Goal: Find specific page/section: Find specific page/section

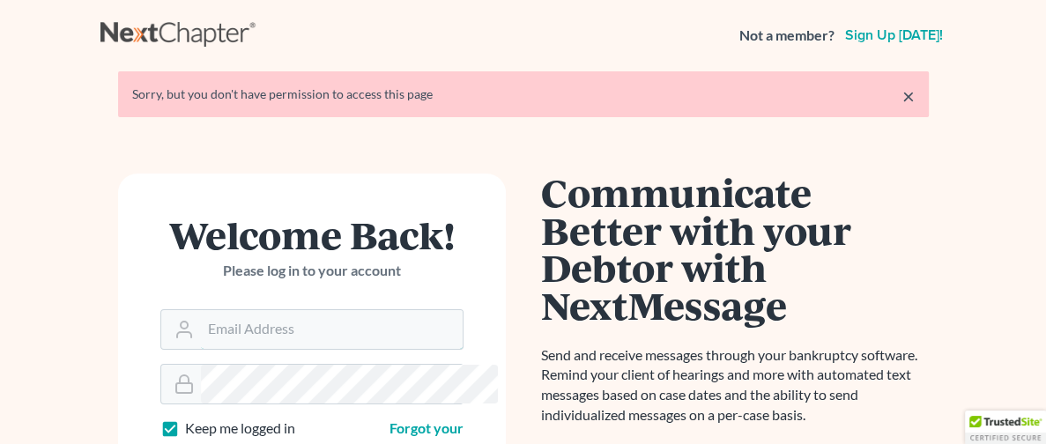
type input "[PERSON_NAME][EMAIL_ADDRESS][DOMAIN_NAME]"
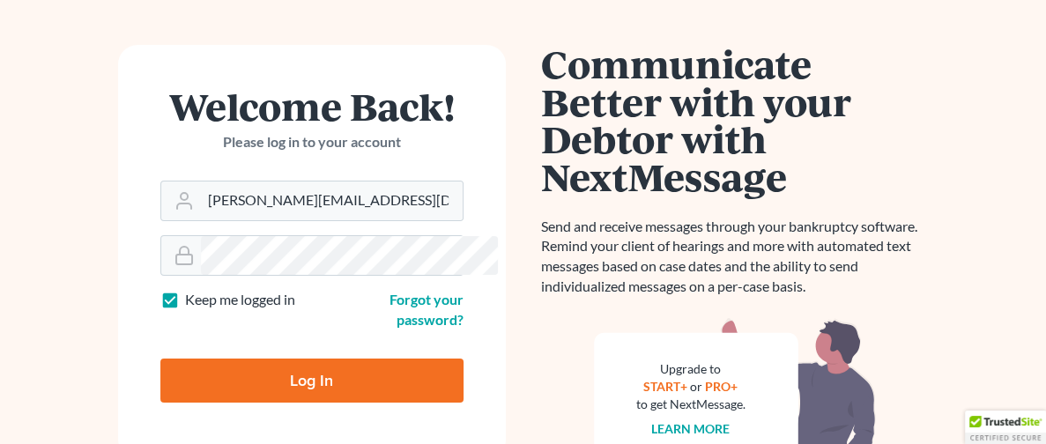
scroll to position [160, 0]
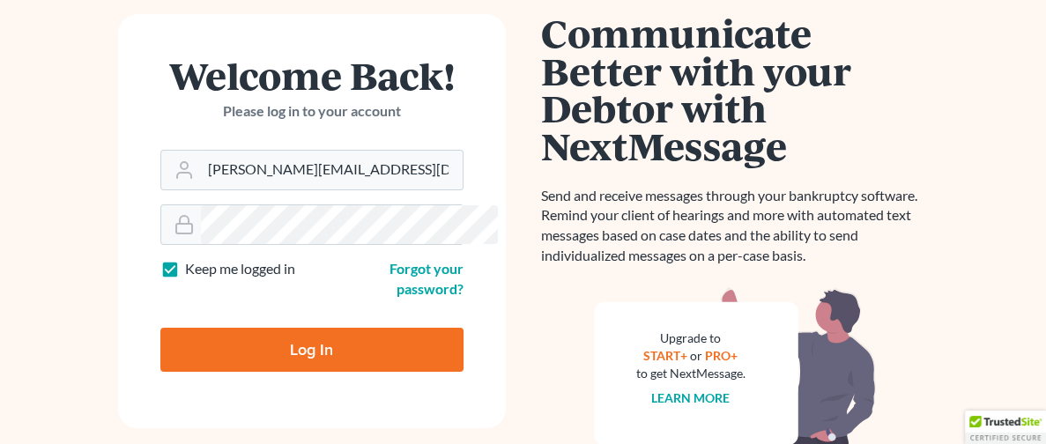
click at [270, 331] on input "Log In" at bounding box center [311, 350] width 303 height 44
type input "Thinking..."
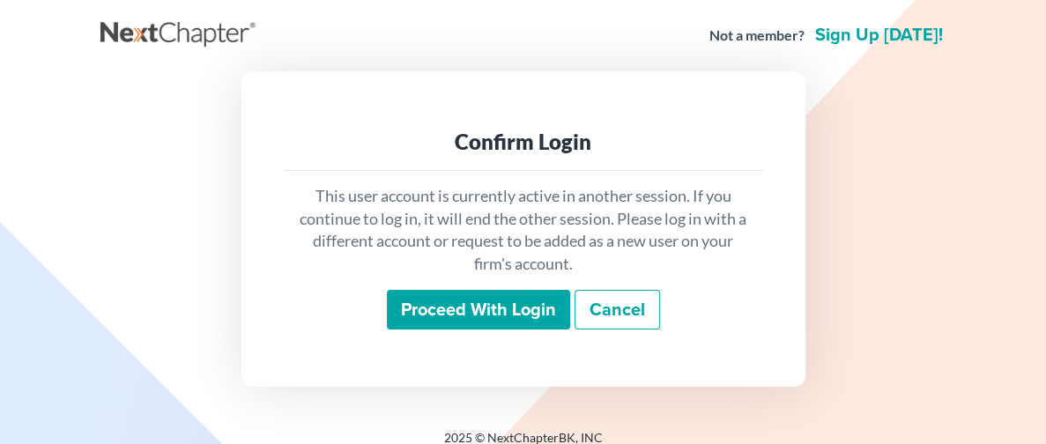
click at [480, 316] on input "Proceed with login" at bounding box center [478, 310] width 183 height 41
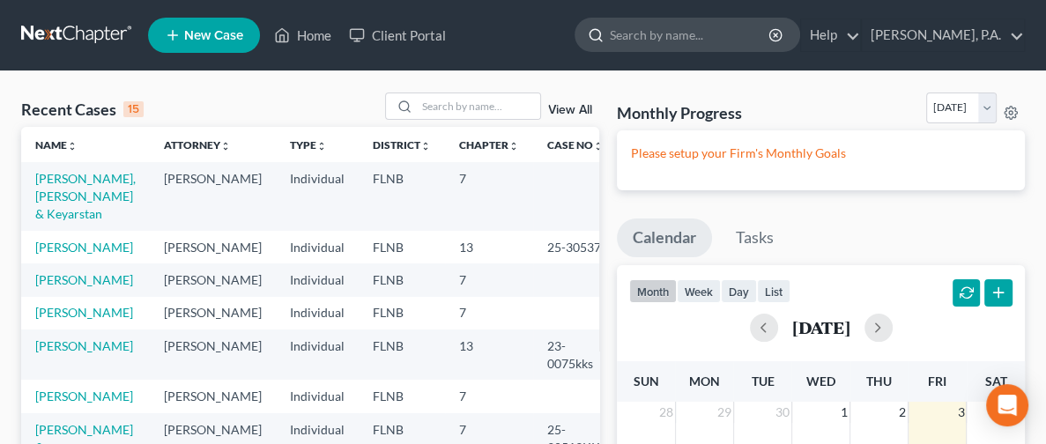
click at [610, 32] on input "search" at bounding box center [690, 35] width 161 height 33
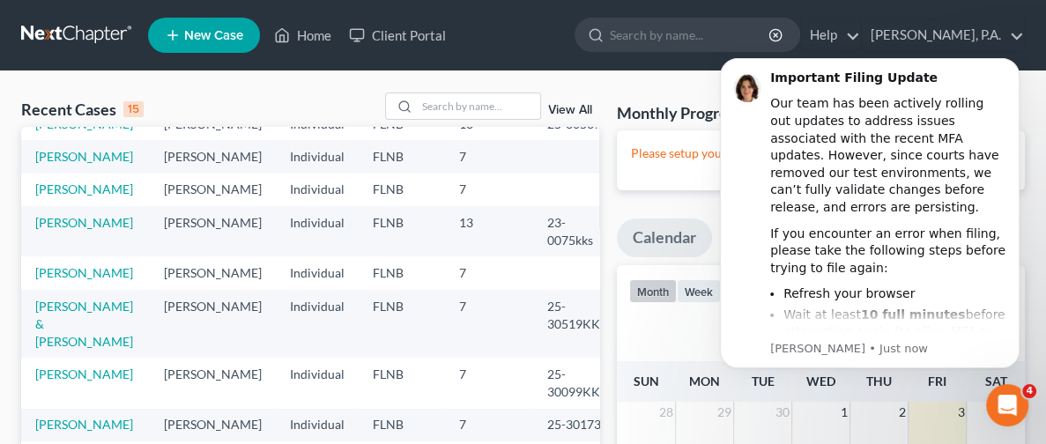
scroll to position [104, 0]
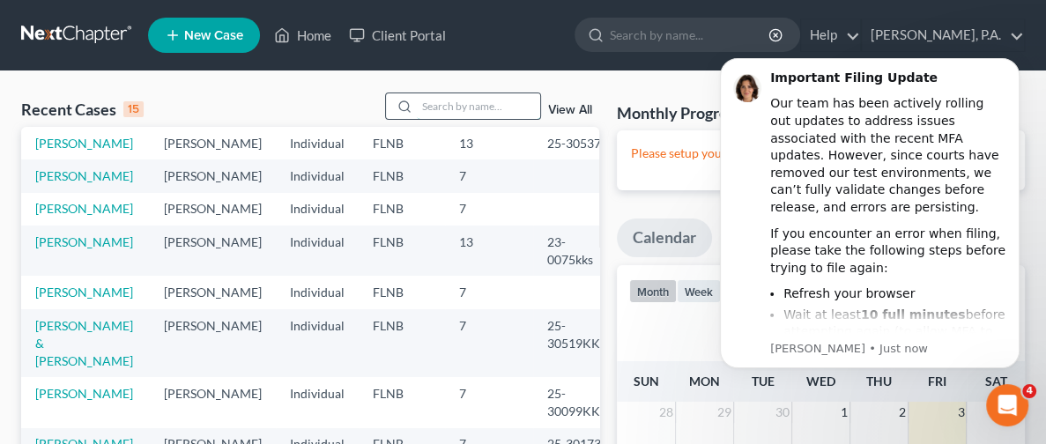
click at [454, 109] on input "search" at bounding box center [478, 106] width 123 height 26
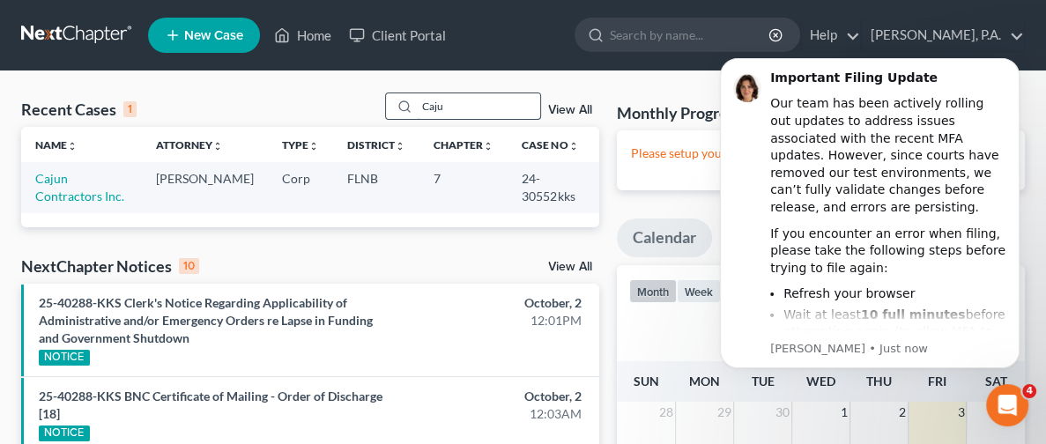
scroll to position [0, 0]
type input "Caju"
click at [58, 200] on link "Cajun Contractors Inc." at bounding box center [79, 187] width 89 height 33
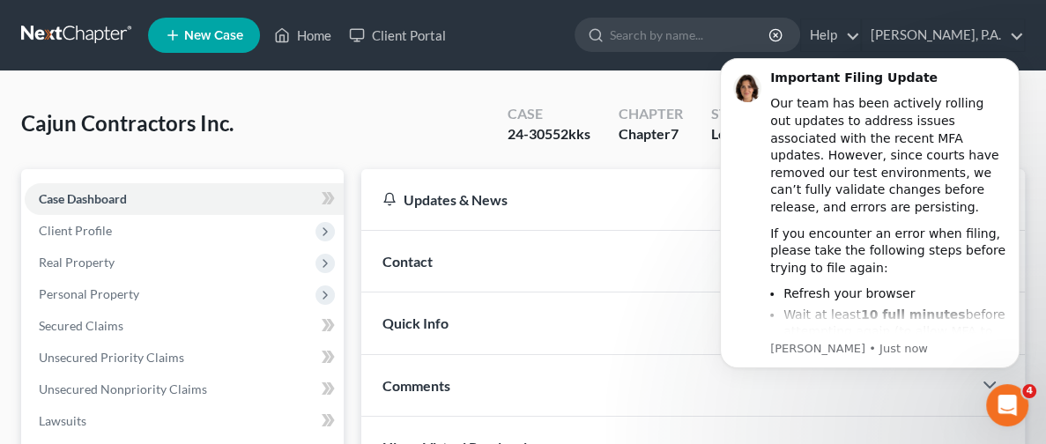
click at [383, 260] on span "Contact" at bounding box center [408, 261] width 50 height 17
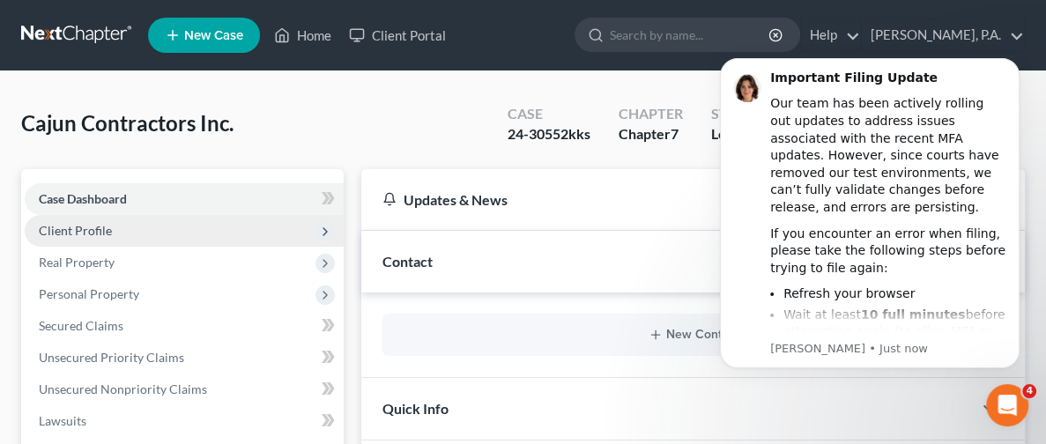
click at [108, 232] on span "Client Profile" at bounding box center [75, 230] width 73 height 15
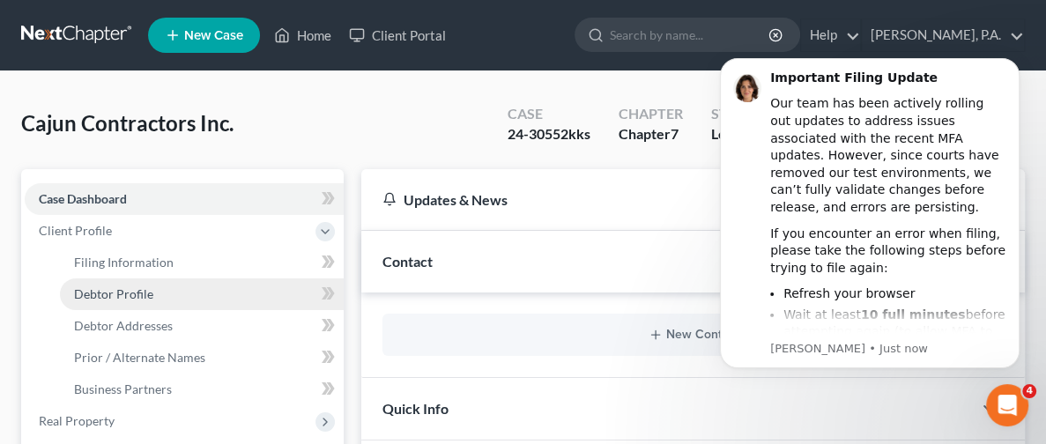
click at [142, 288] on span "Debtor Profile" at bounding box center [113, 293] width 79 height 15
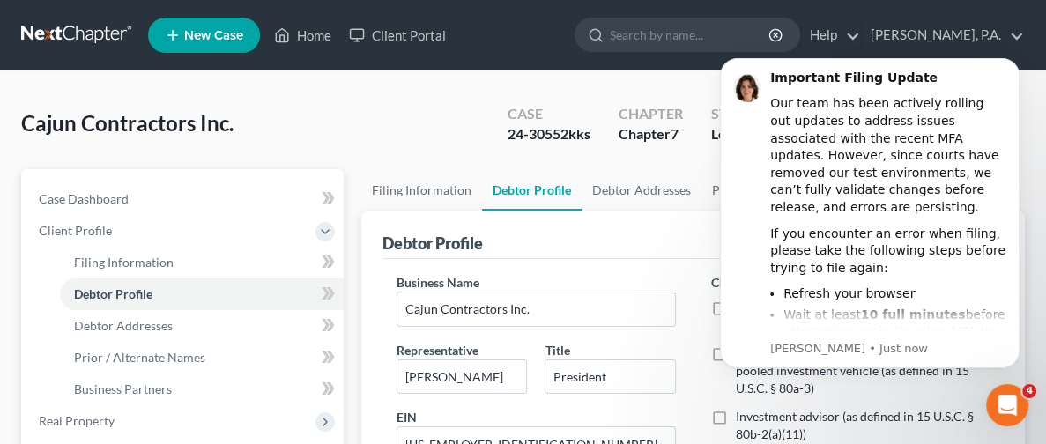
scroll to position [132, 0]
